Goal: Task Accomplishment & Management: Use online tool/utility

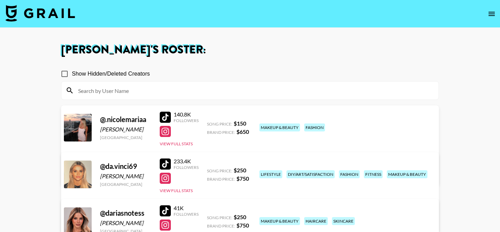
click at [59, 11] on img at bounding box center [40, 13] width 69 height 17
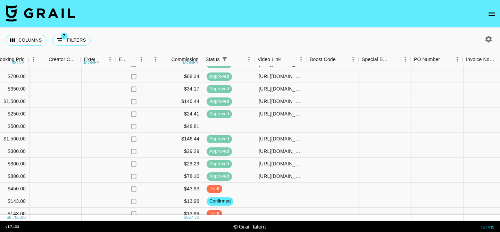
scroll to position [68, 672]
click at [271, 189] on div at bounding box center [280, 189] width 52 height 13
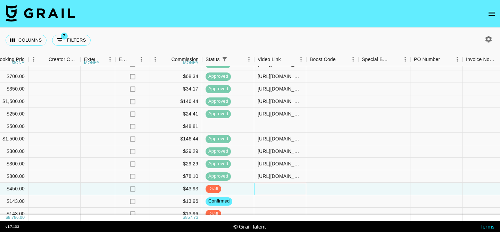
click at [271, 189] on div at bounding box center [280, 189] width 52 height 13
type input "[URL][DOMAIN_NAME]"
click at [326, 189] on div at bounding box center [332, 189] width 52 height 13
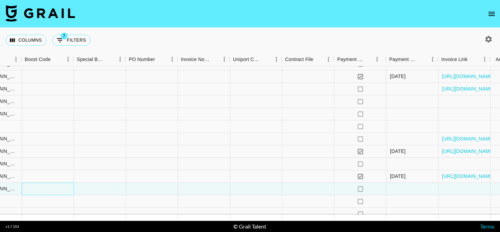
scroll to position [68, 975]
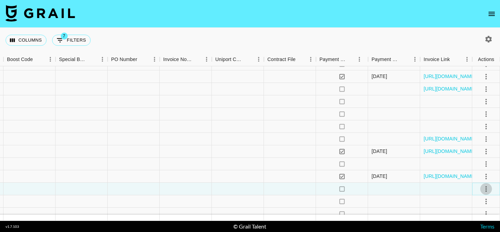
click at [483, 188] on icon "select merge strategy" at bounding box center [486, 189] width 8 height 8
click at [476, 173] on div "Approve" at bounding box center [471, 174] width 21 height 8
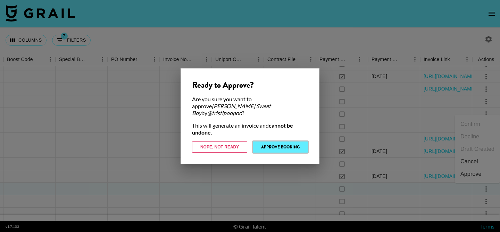
click at [276, 145] on button "Approve Booking" at bounding box center [280, 147] width 55 height 11
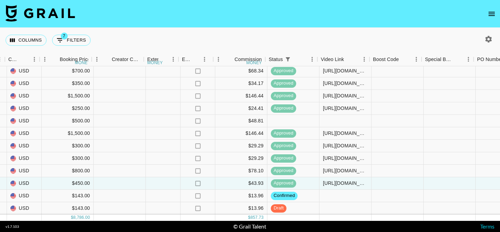
scroll to position [74, 604]
